Goal: Task Accomplishment & Management: Manage account settings

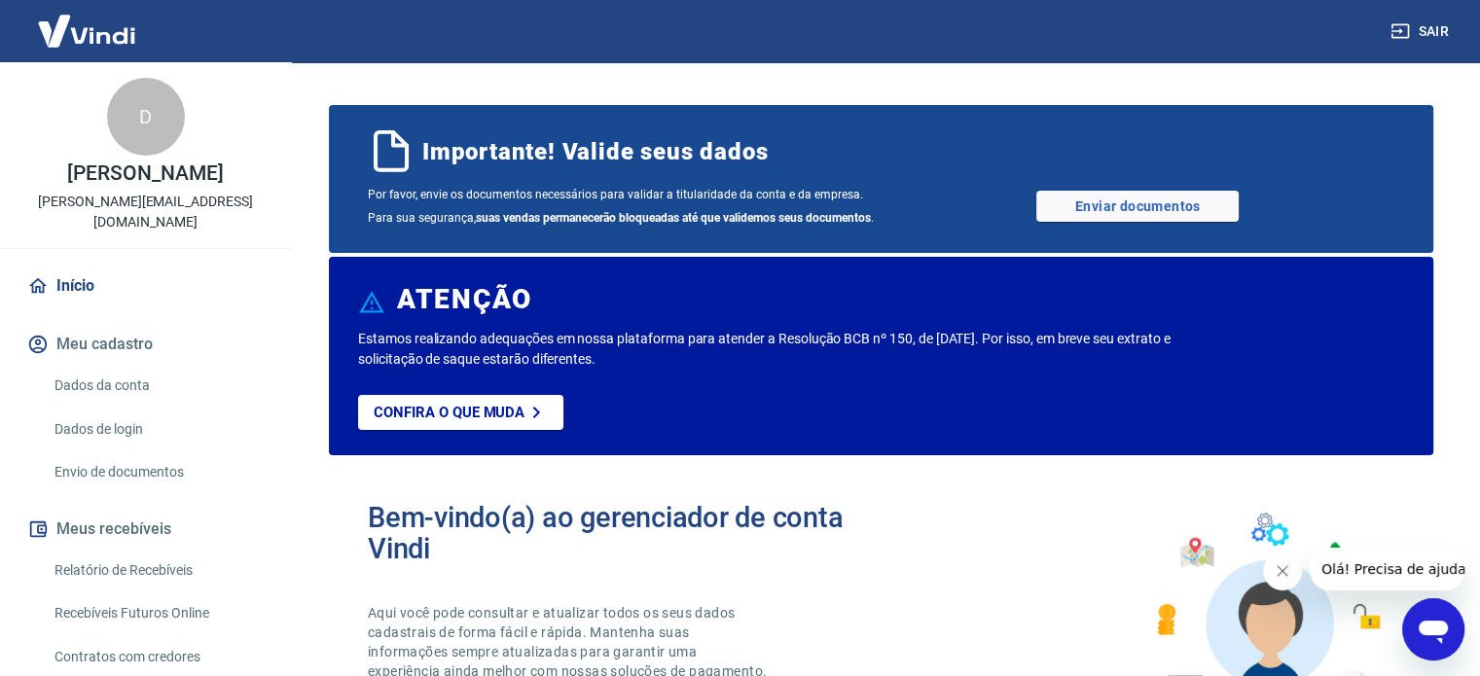
click at [152, 371] on link "Dados da conta" at bounding box center [157, 386] width 221 height 40
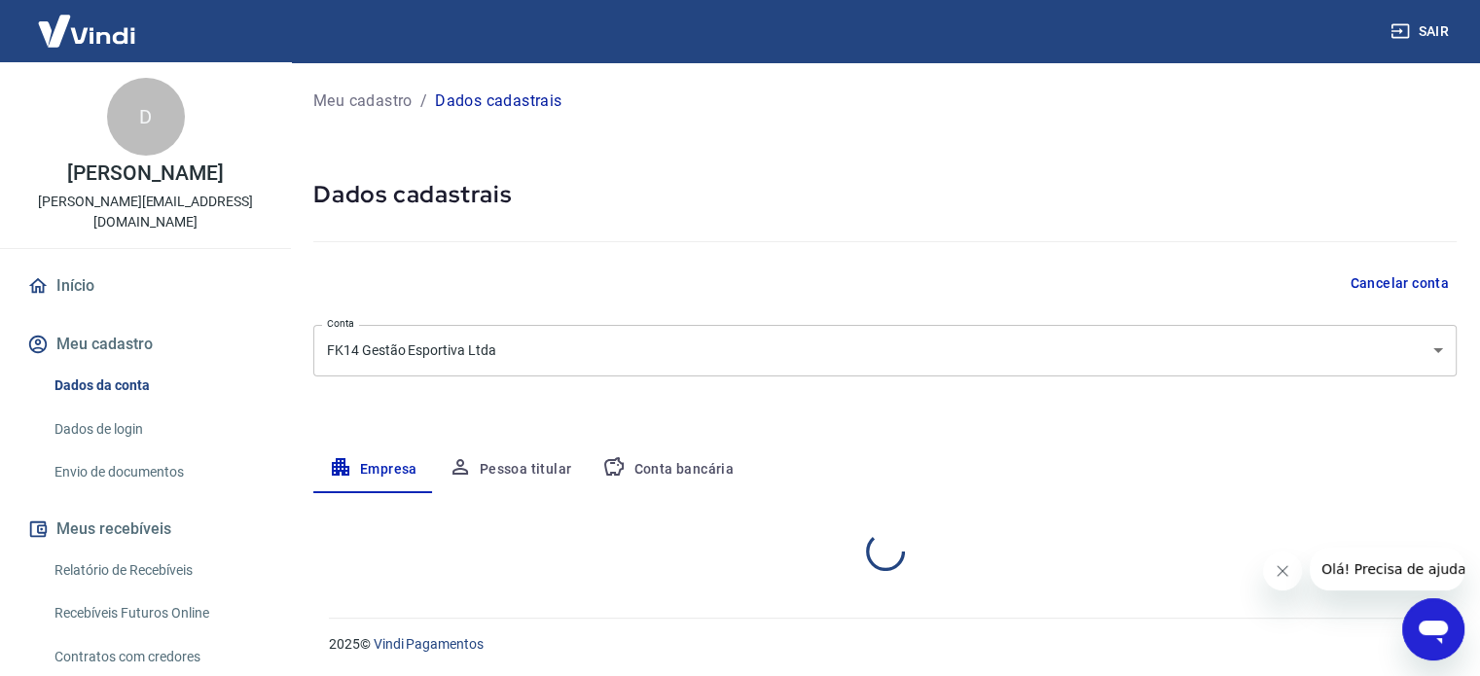
select select "RS"
click at [490, 450] on button "Pessoa titular" at bounding box center [510, 470] width 155 height 47
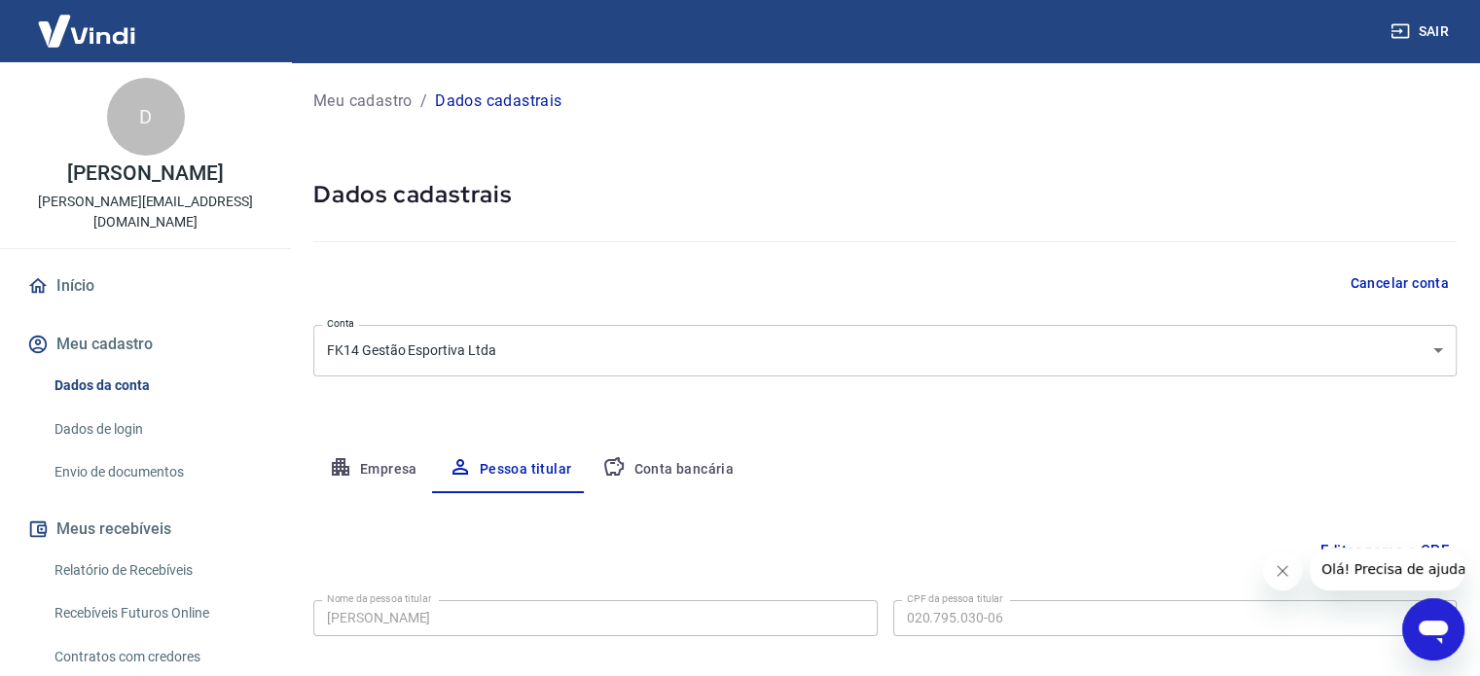
scroll to position [101, 0]
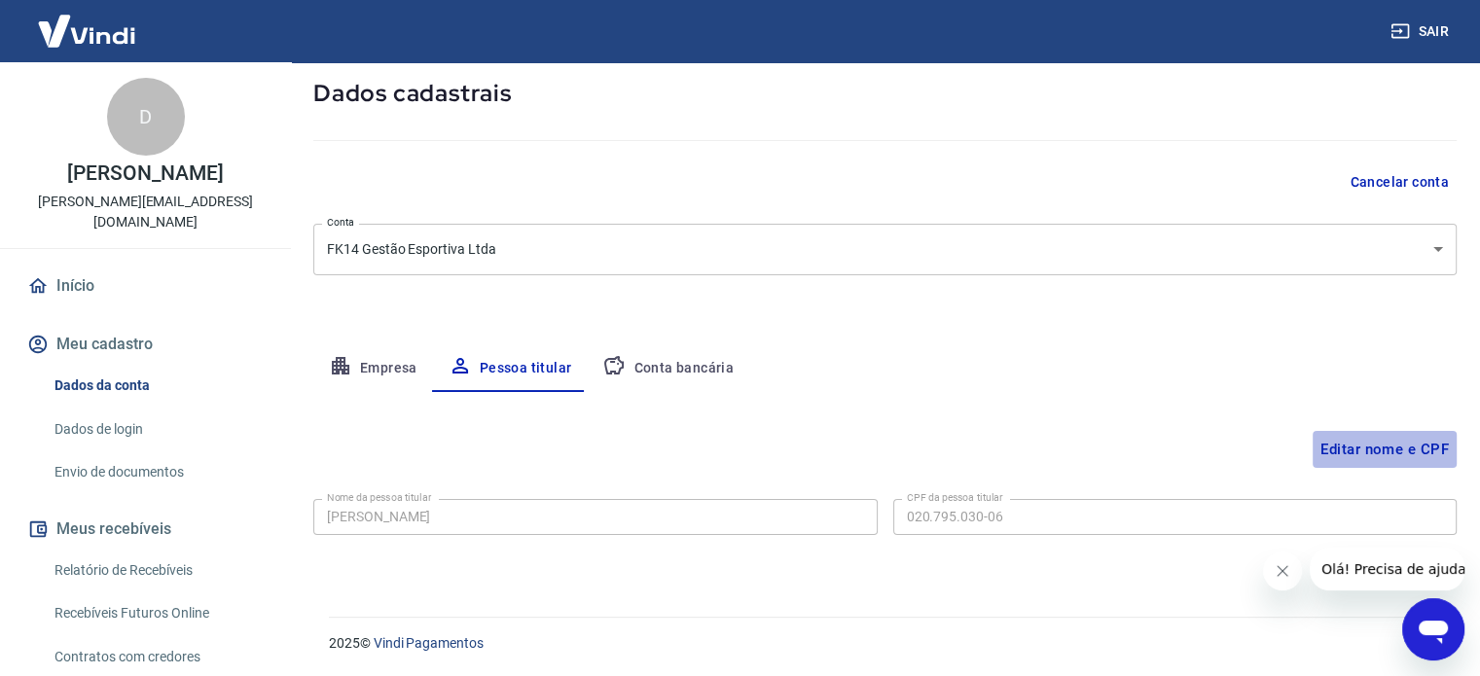
click at [1354, 442] on button "Editar nome e CPF" at bounding box center [1384, 449] width 144 height 37
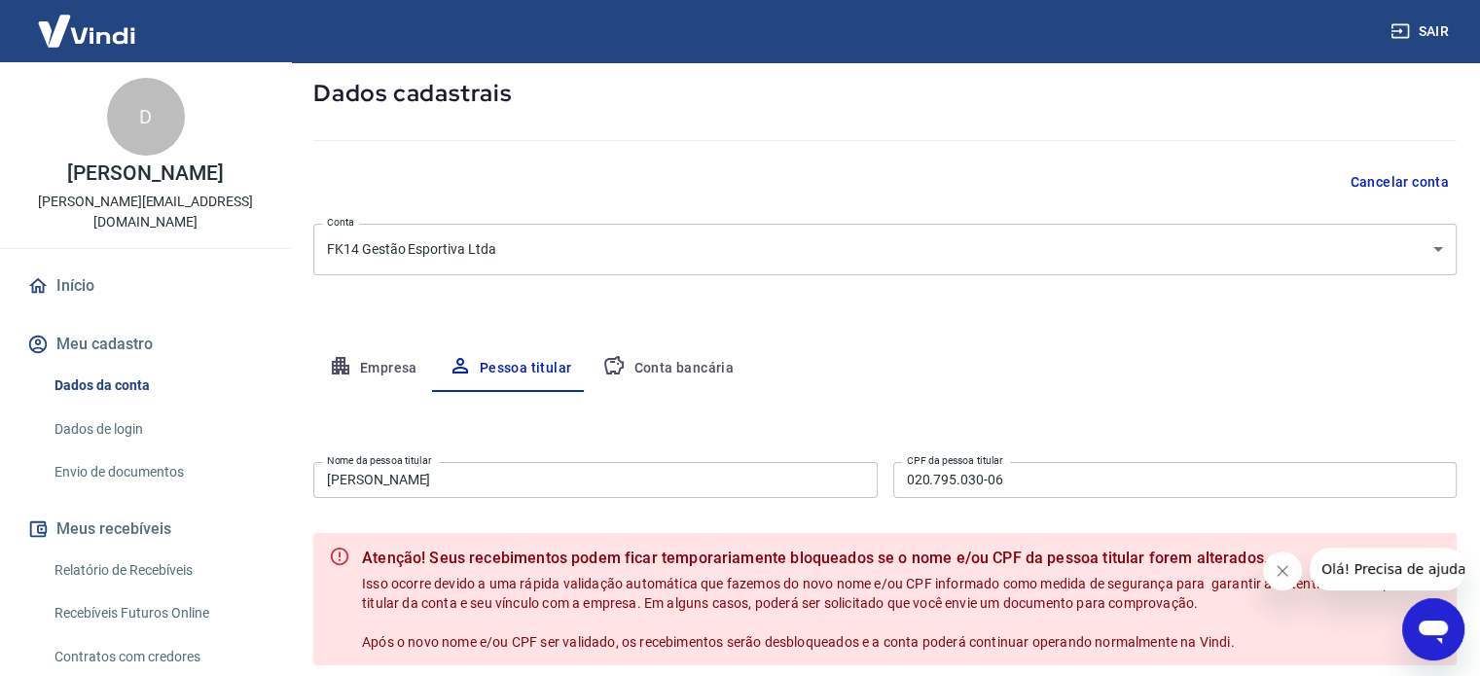
click at [576, 482] on input "[PERSON_NAME]" at bounding box center [595, 480] width 564 height 36
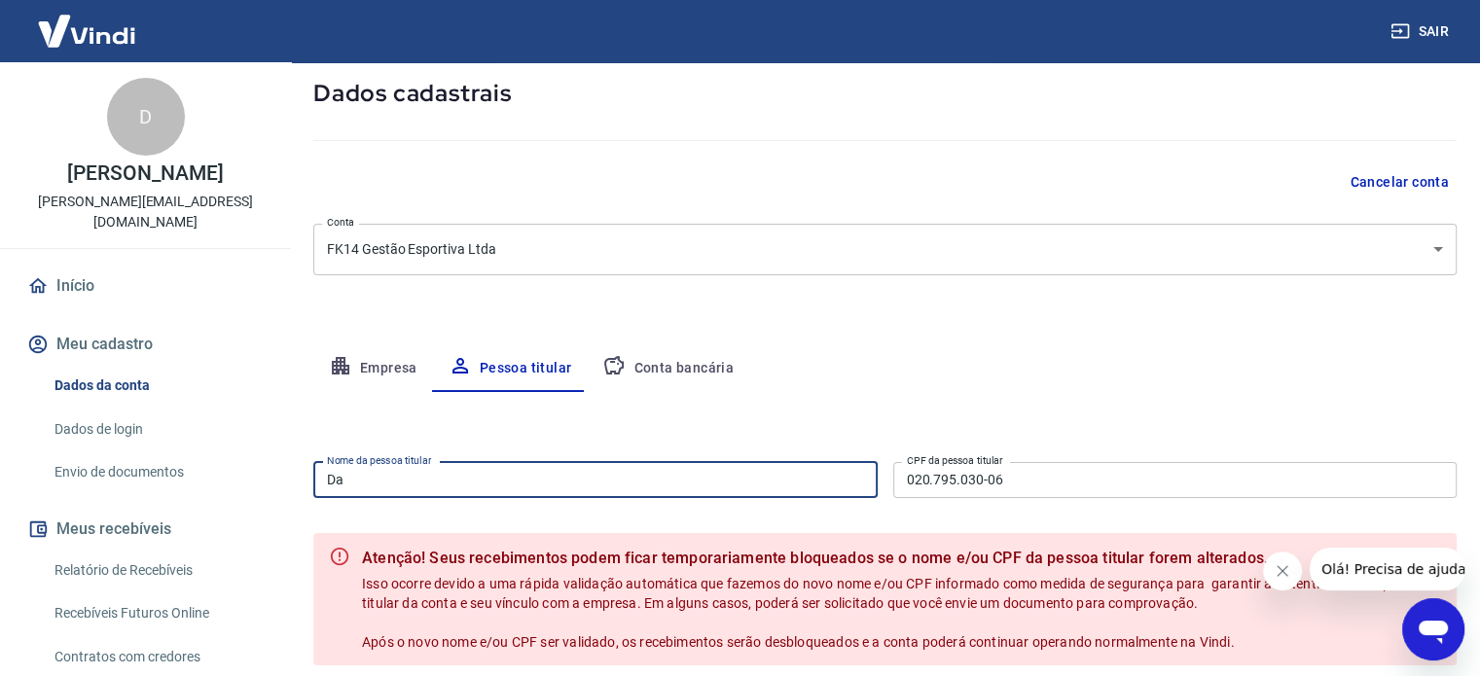
type input "D"
type input "Felipe da Cunha Kssesinski"
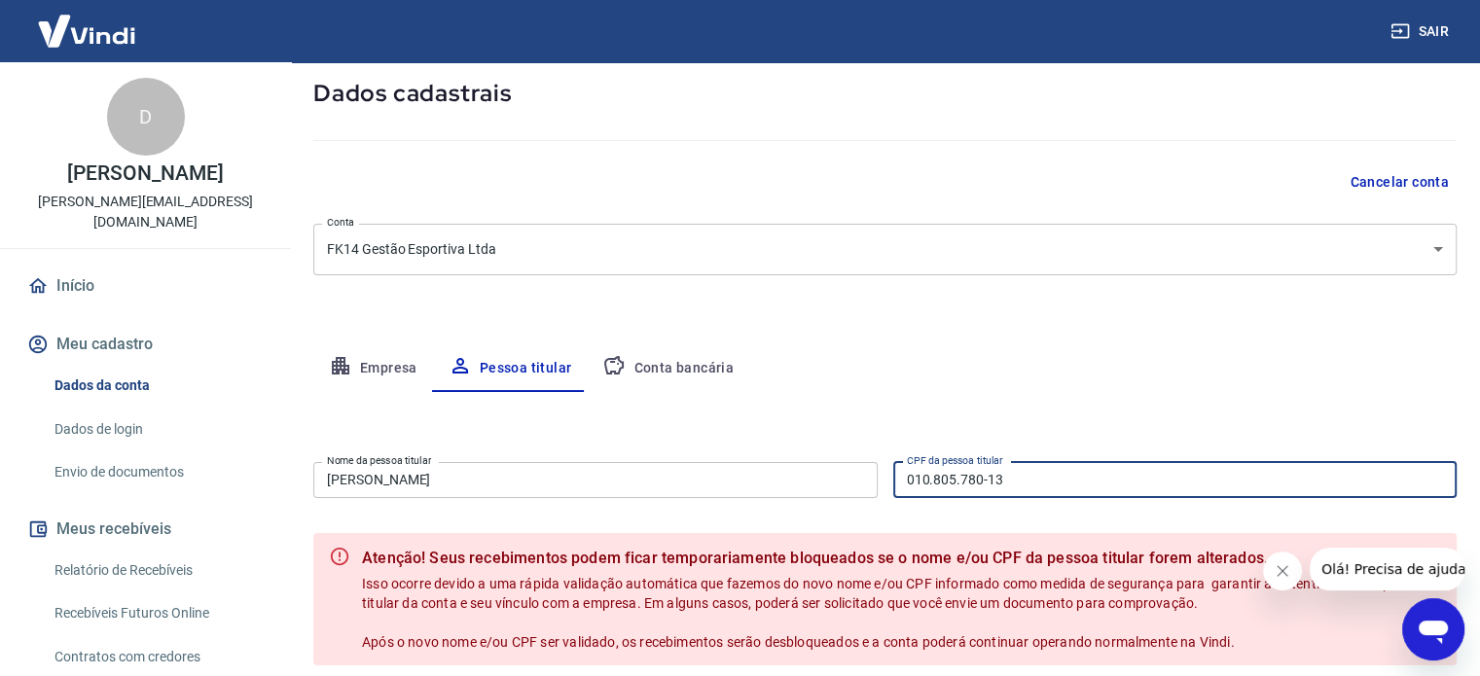
type input "010.805.780-13"
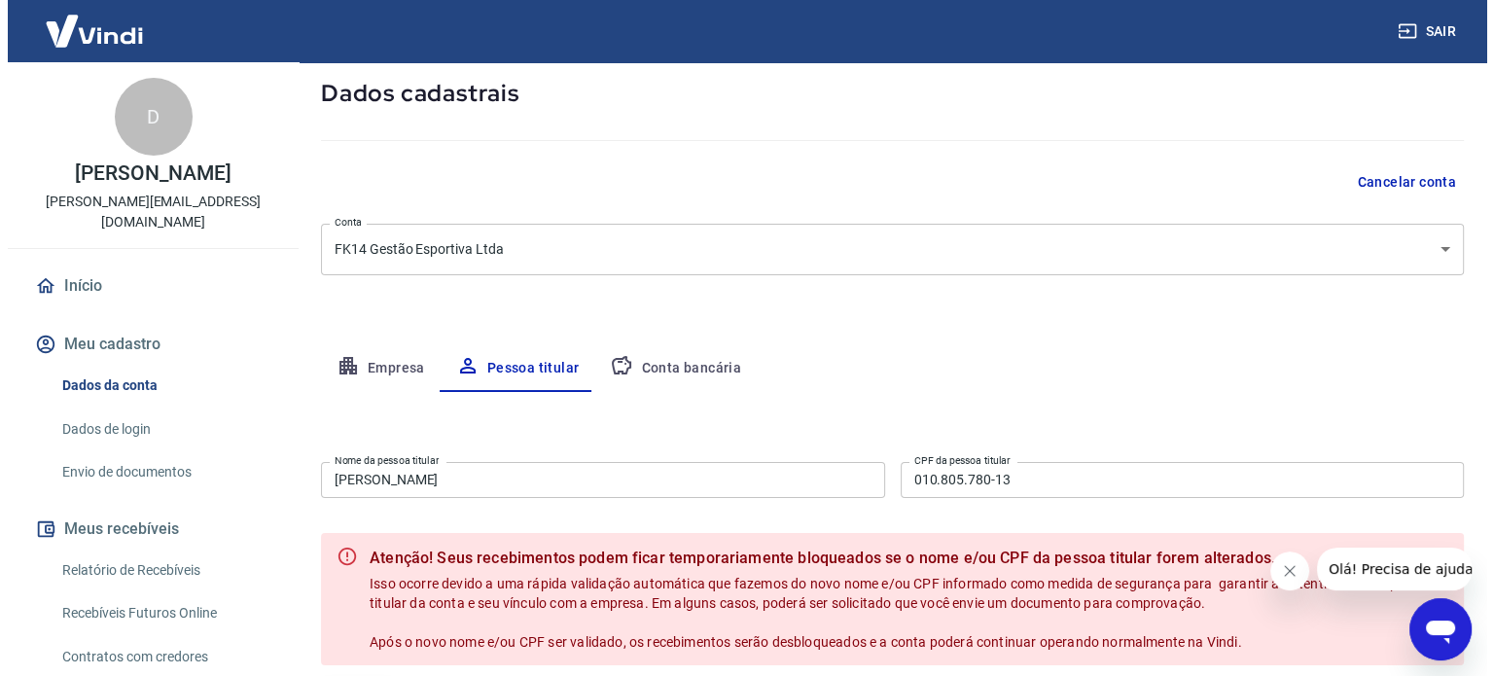
scroll to position [280, 0]
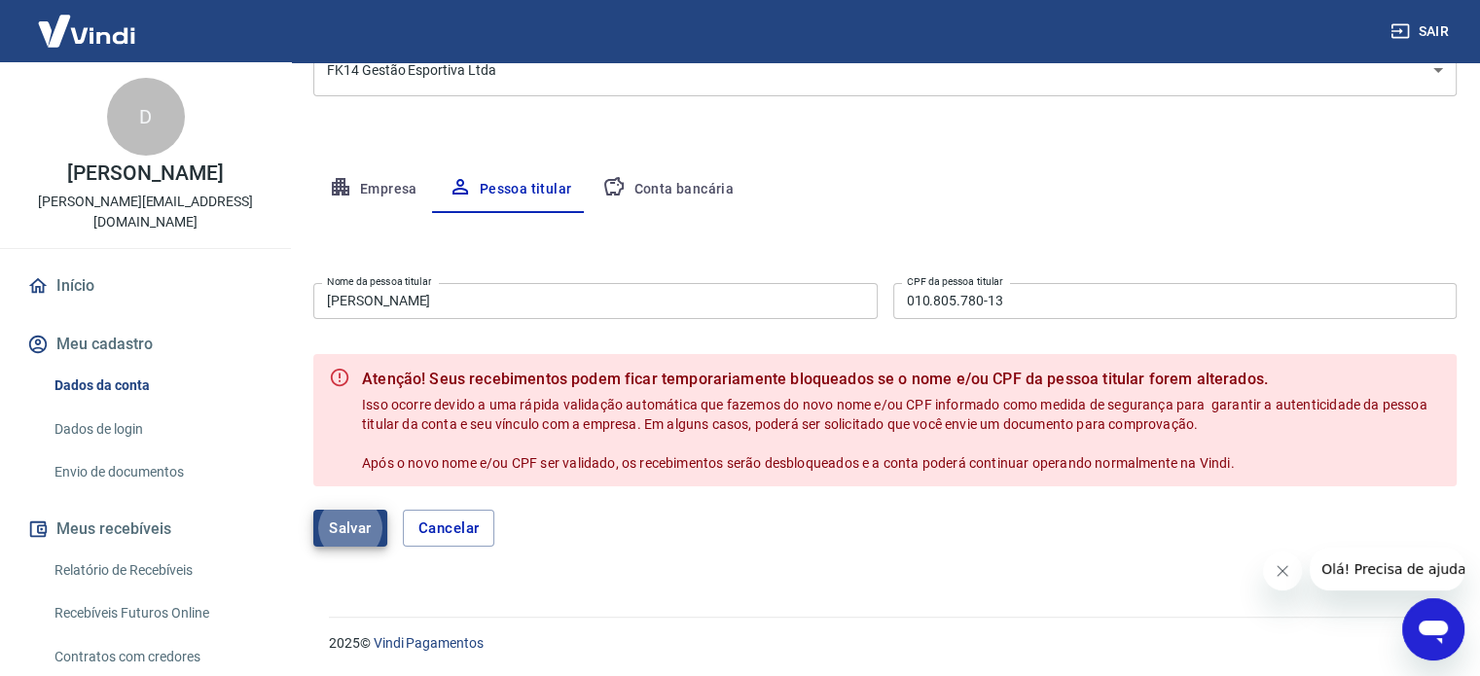
click at [359, 528] on button "Salvar" at bounding box center [350, 528] width 74 height 37
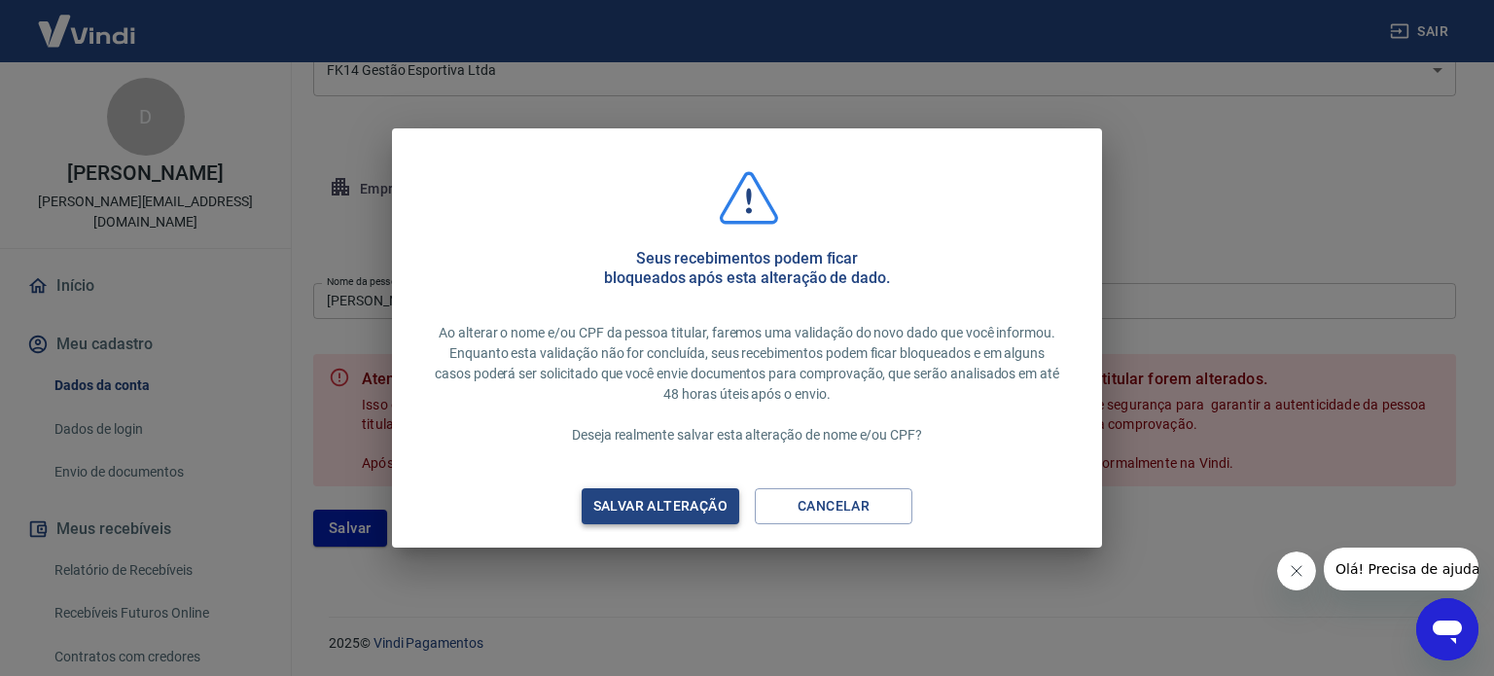
click at [643, 518] on div "Salvar alteração" at bounding box center [660, 506] width 181 height 24
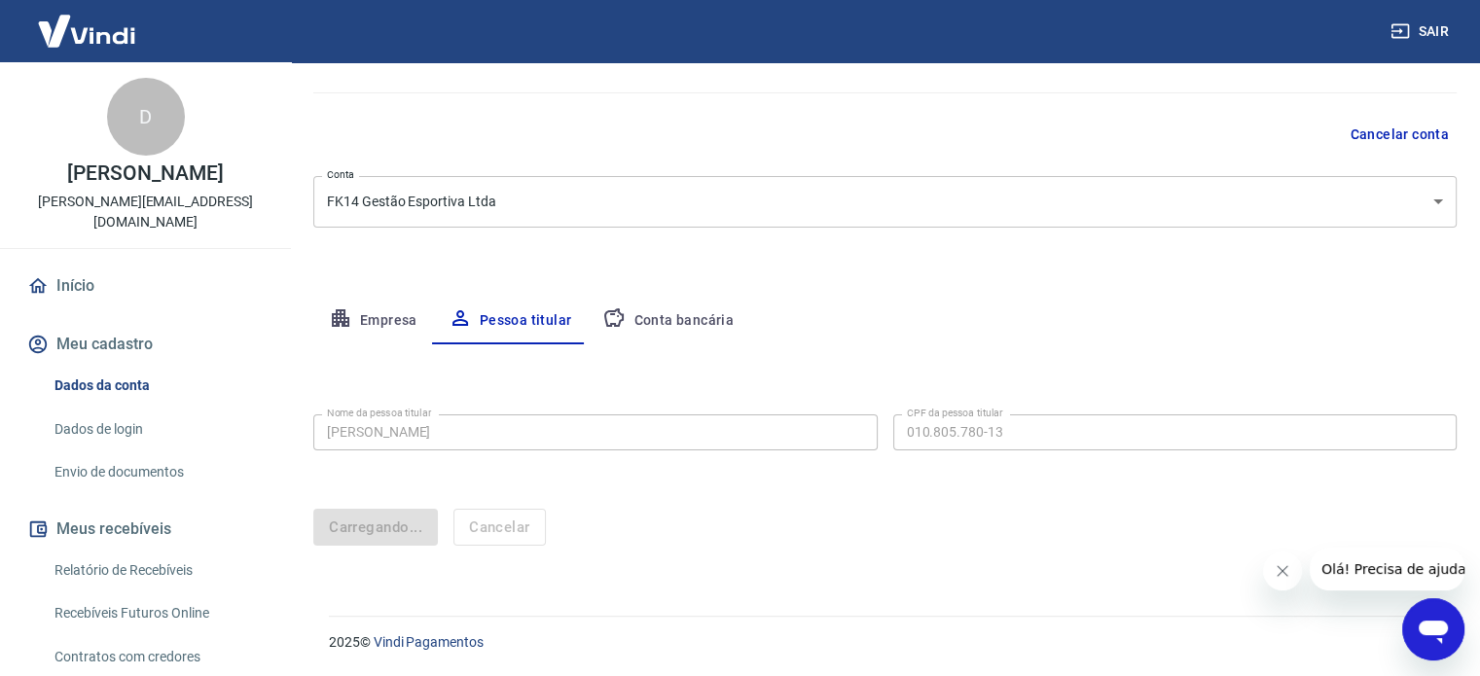
scroll to position [148, 0]
click at [658, 320] on button "Conta bancária" at bounding box center [668, 322] width 162 height 47
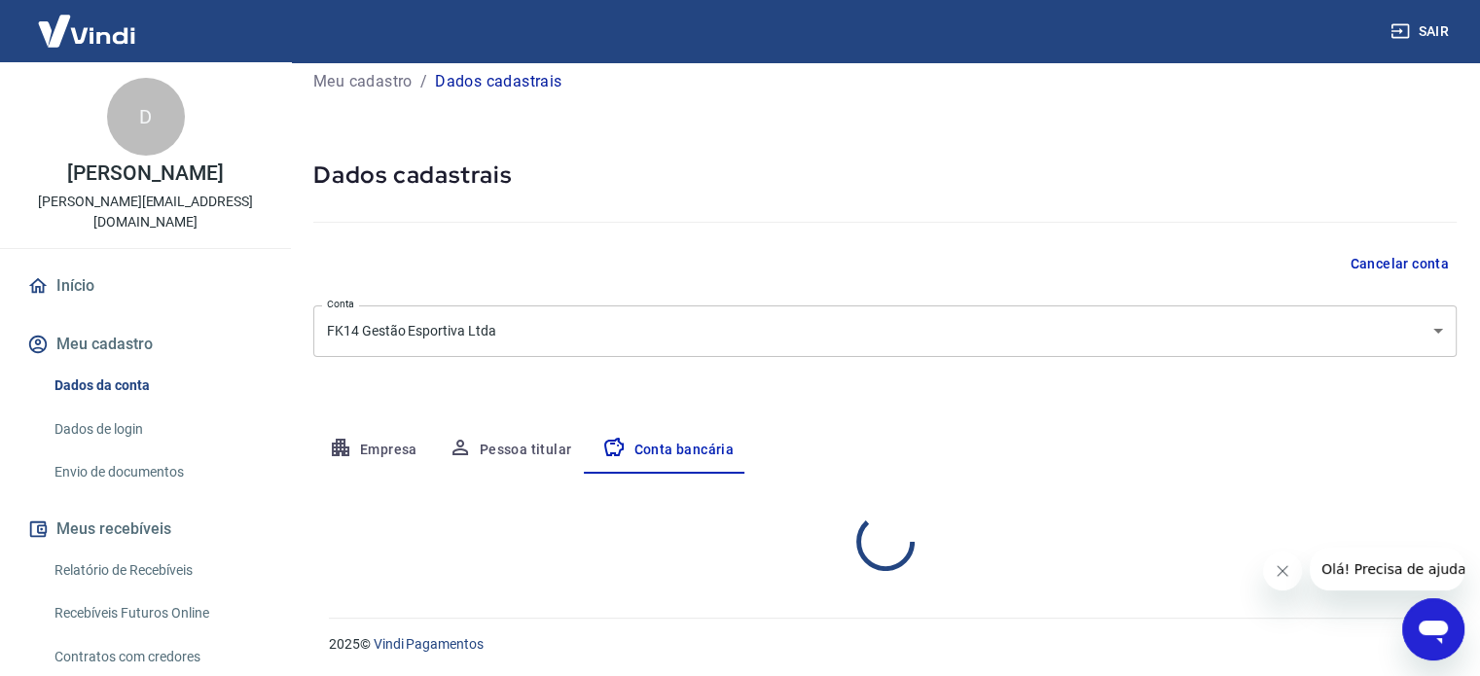
select select "1"
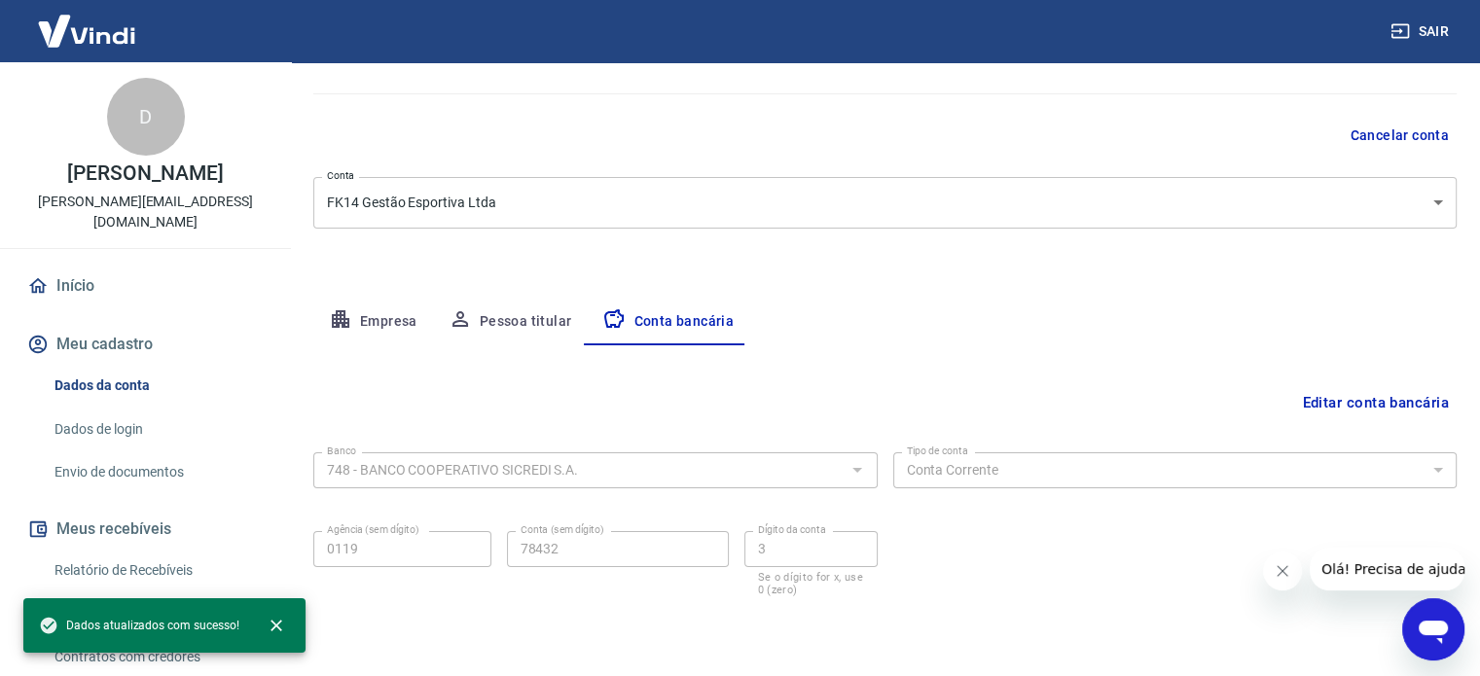
scroll to position [209, 0]
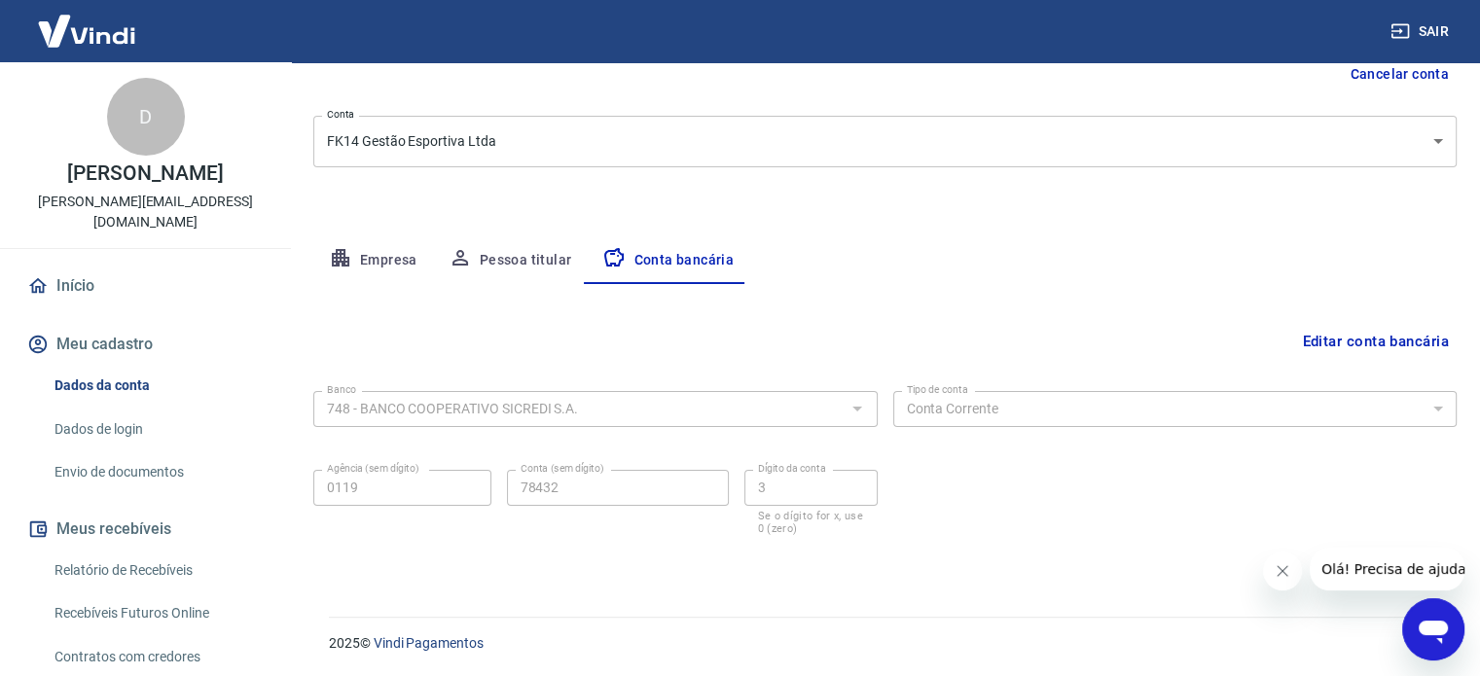
click at [1315, 335] on button "Editar conta bancária" at bounding box center [1375, 341] width 162 height 37
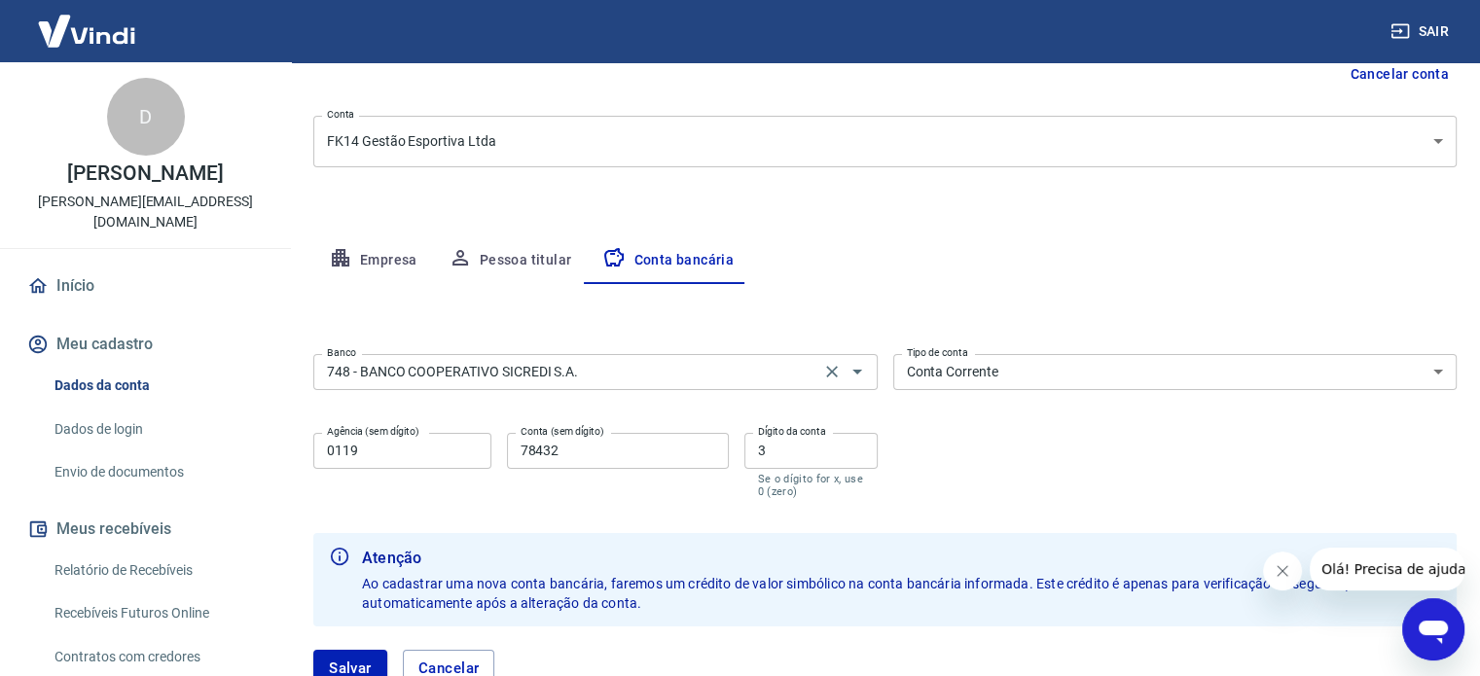
click at [619, 387] on div "748 - BANCO COOPERATIVO SICREDI S.A. Banco" at bounding box center [595, 372] width 564 height 36
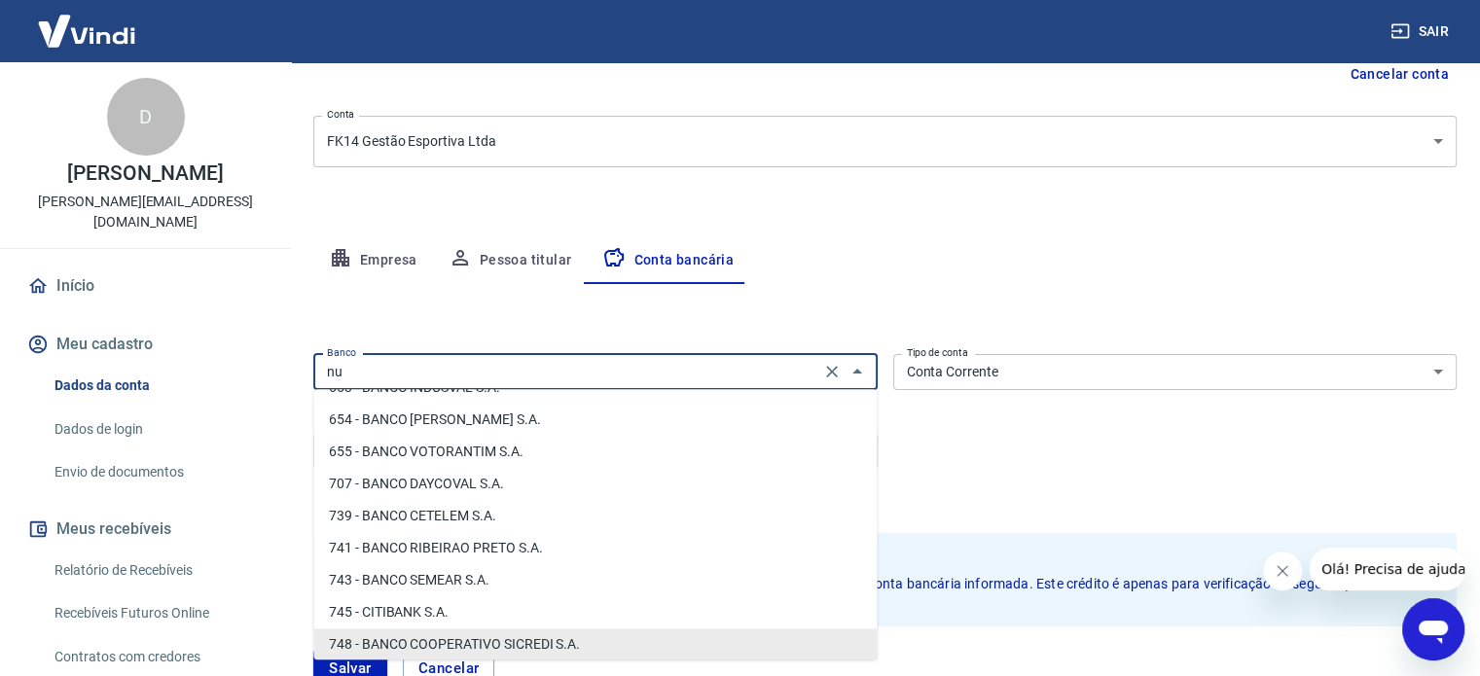
scroll to position [0, 0]
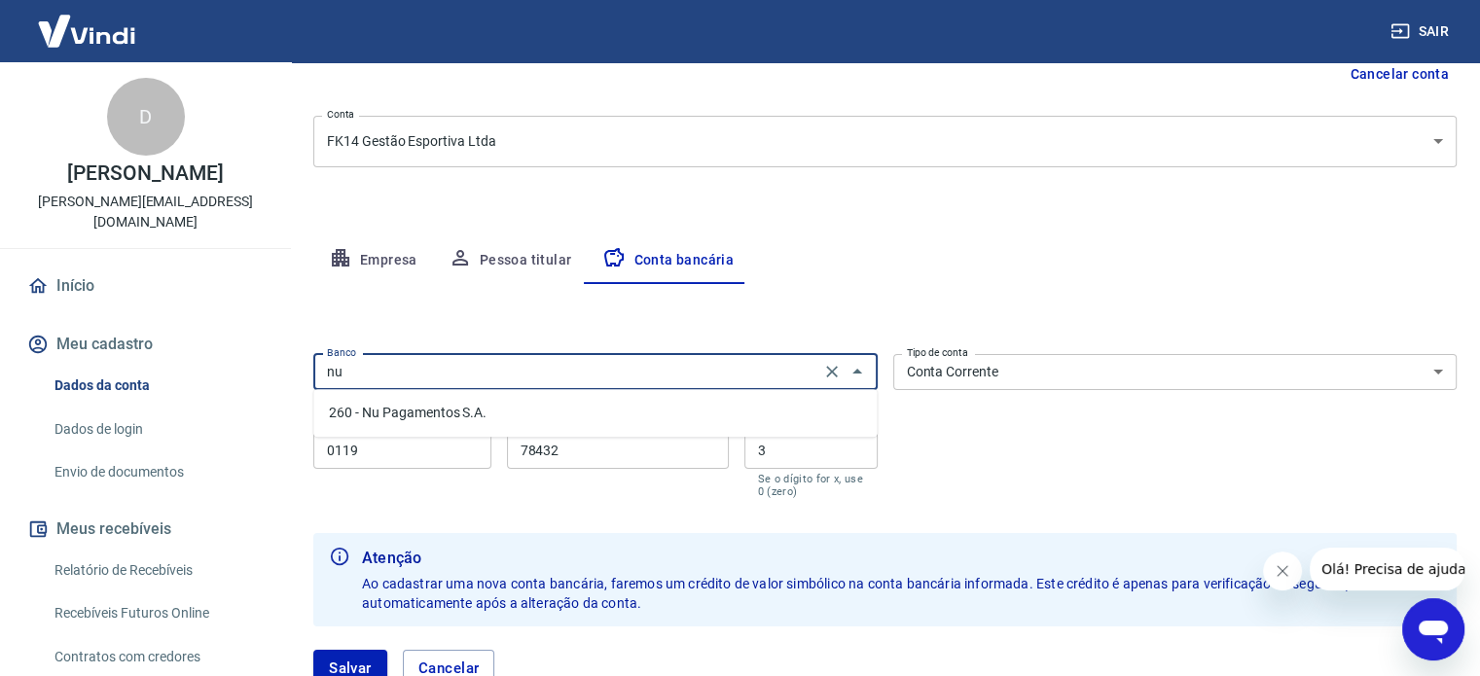
click at [606, 410] on li "260 - Nu Pagamentos S.A." at bounding box center [594, 413] width 563 height 32
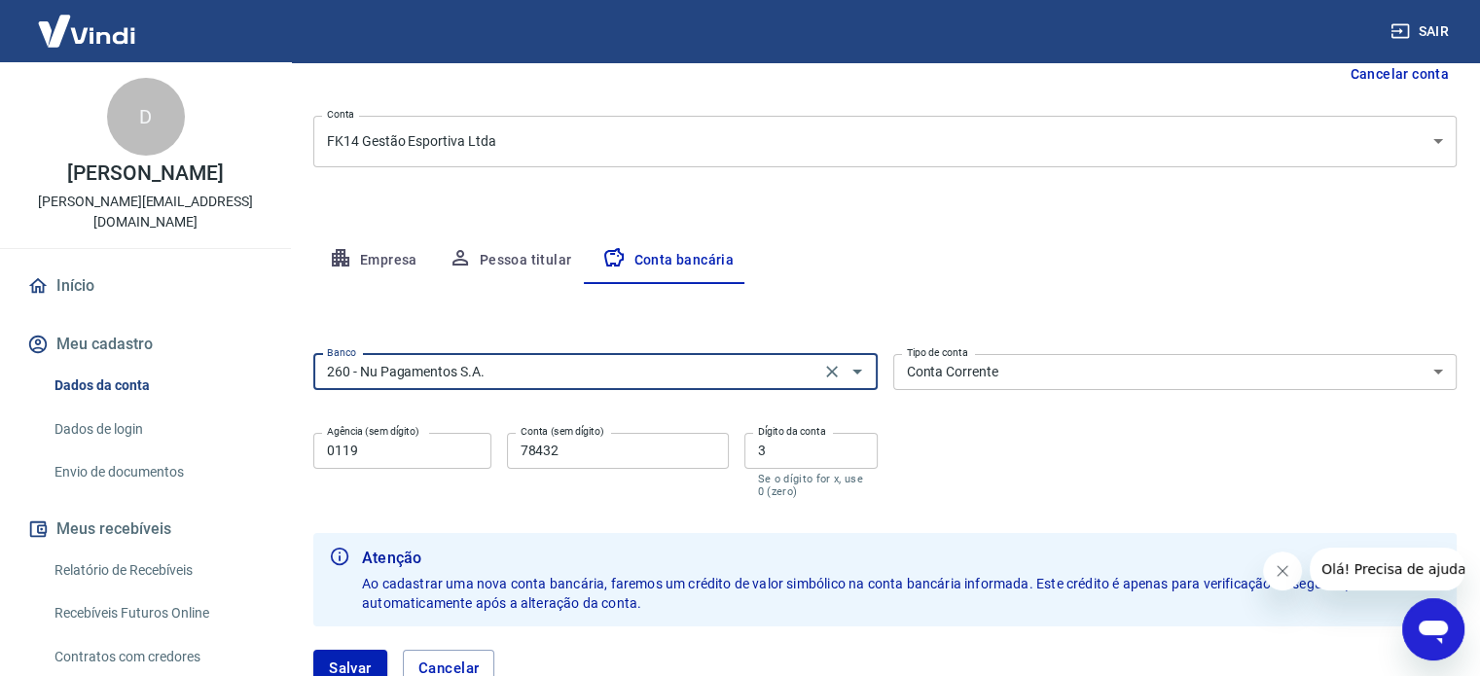
type input "260 - Nu Pagamentos S.A."
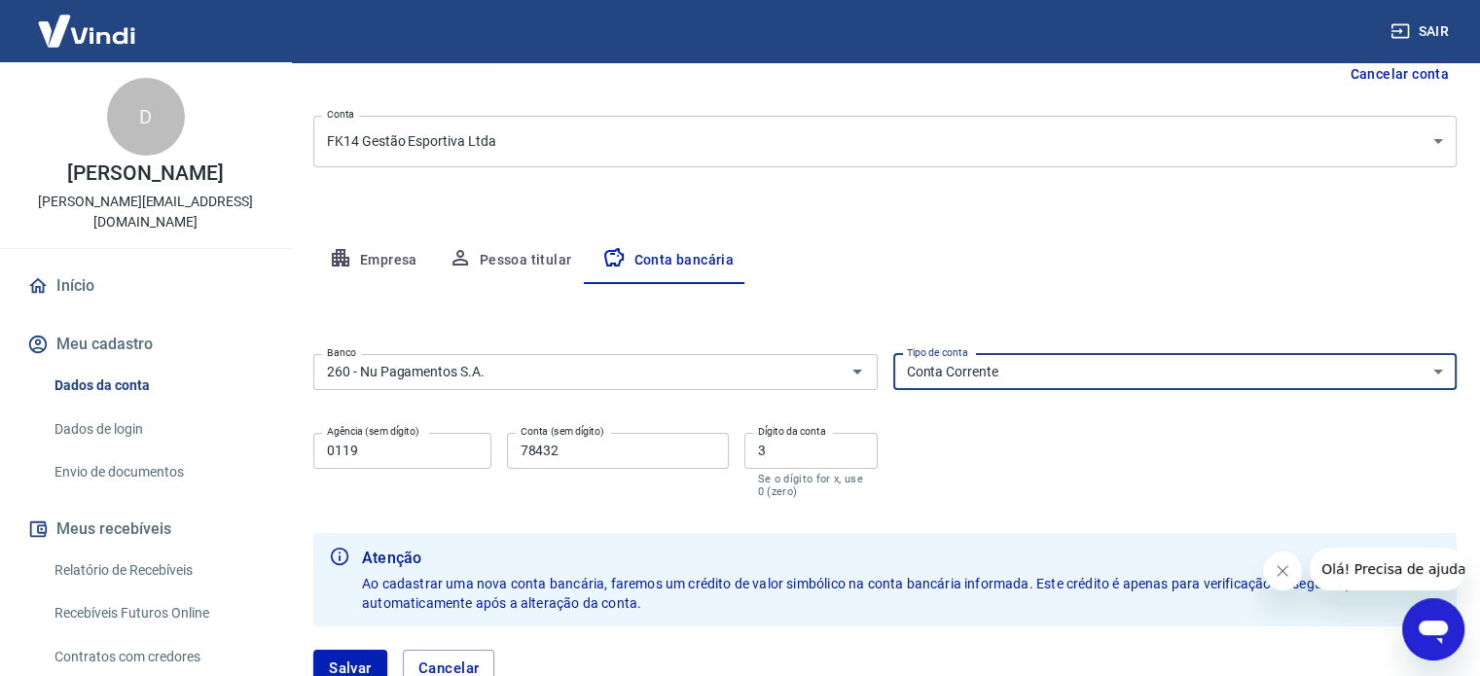
click at [1035, 370] on select "Conta Corrente Conta Poupança" at bounding box center [1175, 372] width 564 height 36
